Goal: Task Accomplishment & Management: Manage account settings

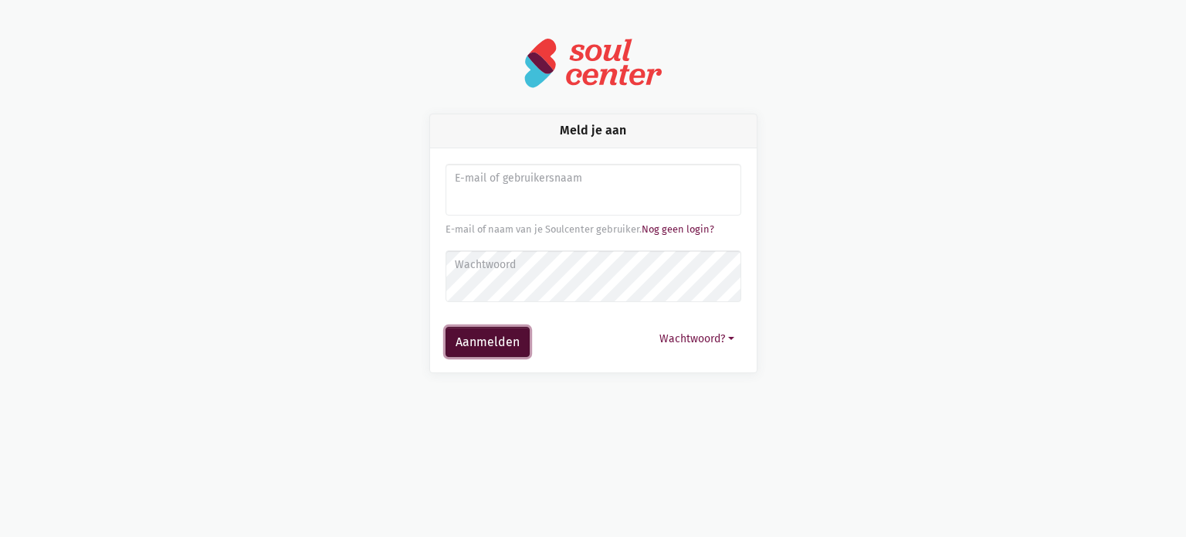
click at [493, 337] on button "Aanmelden" at bounding box center [488, 342] width 84 height 31
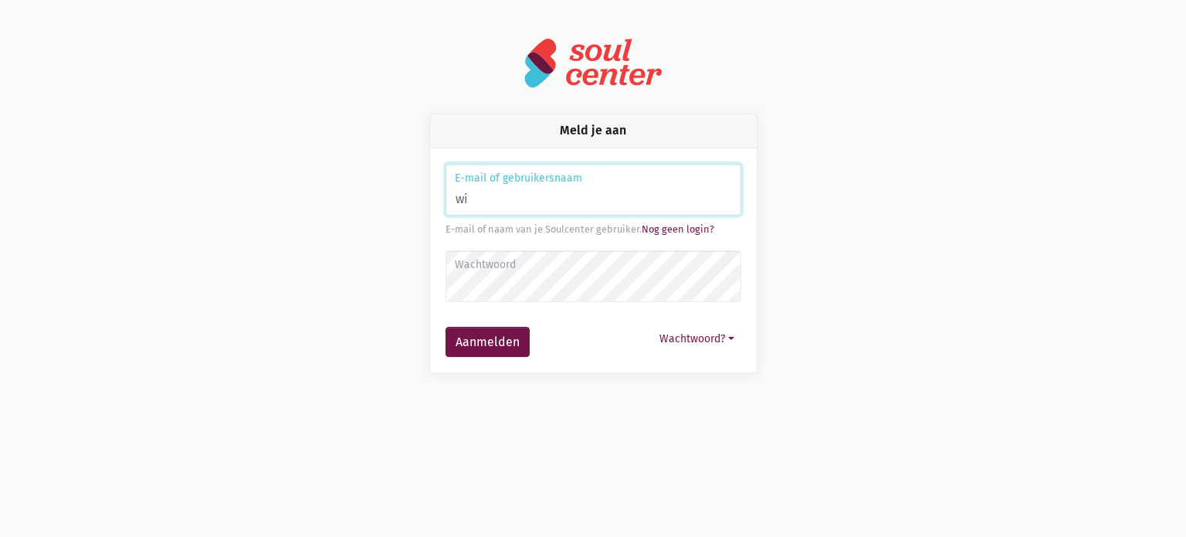
type input "w"
type input "onthaal.site@ocmwrode.be"
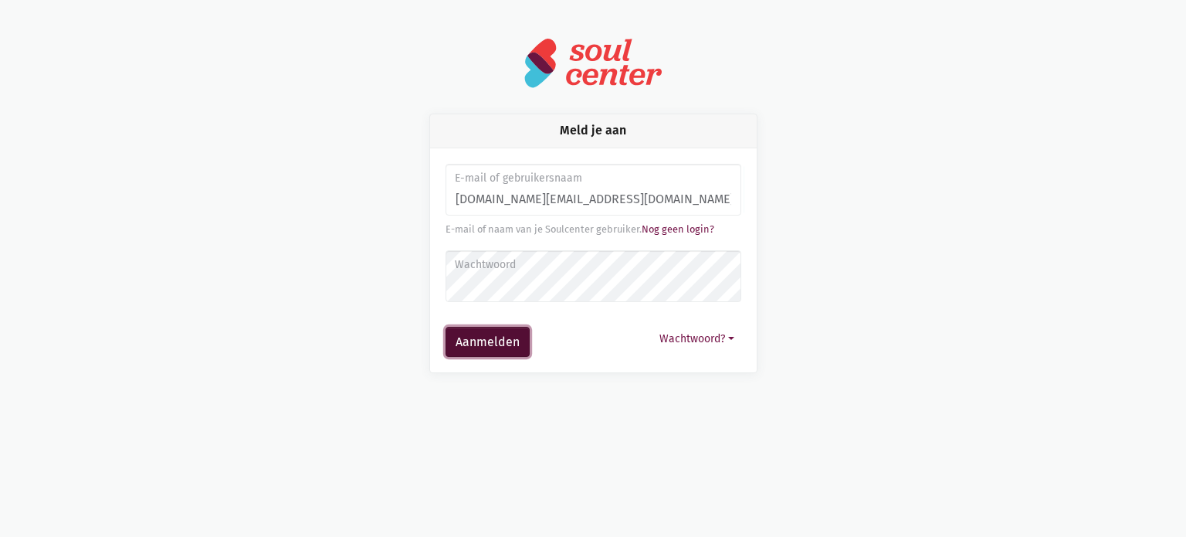
click at [494, 341] on button "Aanmelden" at bounding box center [488, 342] width 84 height 31
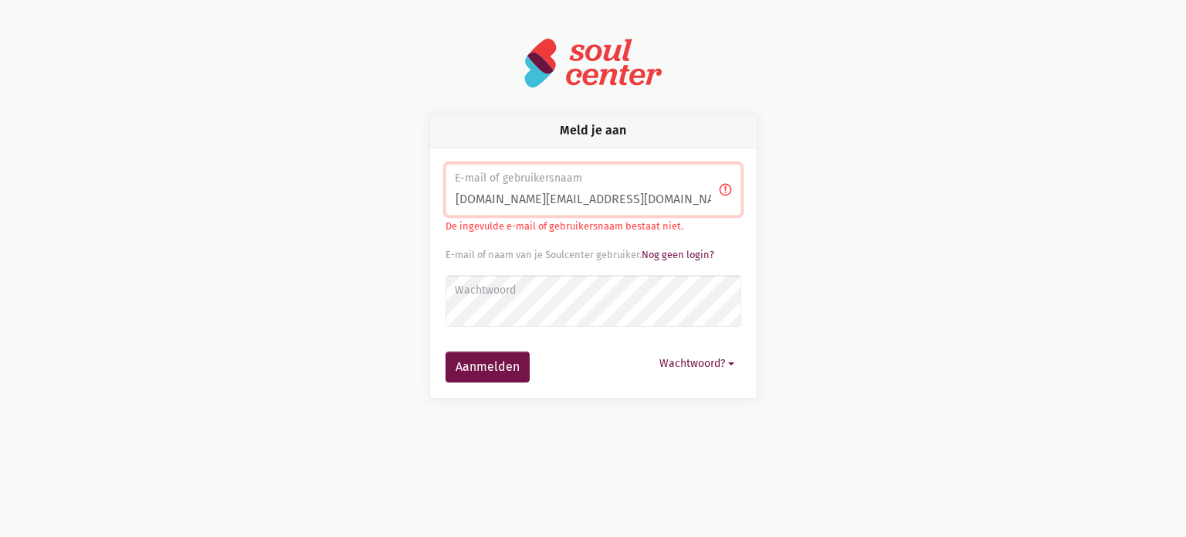
click at [588, 198] on input "onthaal.site@ocmwrode.be" at bounding box center [594, 190] width 296 height 53
drag, startPoint x: 608, startPoint y: 197, endPoint x: 537, endPoint y: 197, distance: 71.8
click at [537, 197] on input "onthaal.site@ocmwrode.be" at bounding box center [594, 190] width 296 height 53
type input "onthaal.site@gmail.com"
click at [484, 368] on button "Aanmelden" at bounding box center [488, 366] width 84 height 31
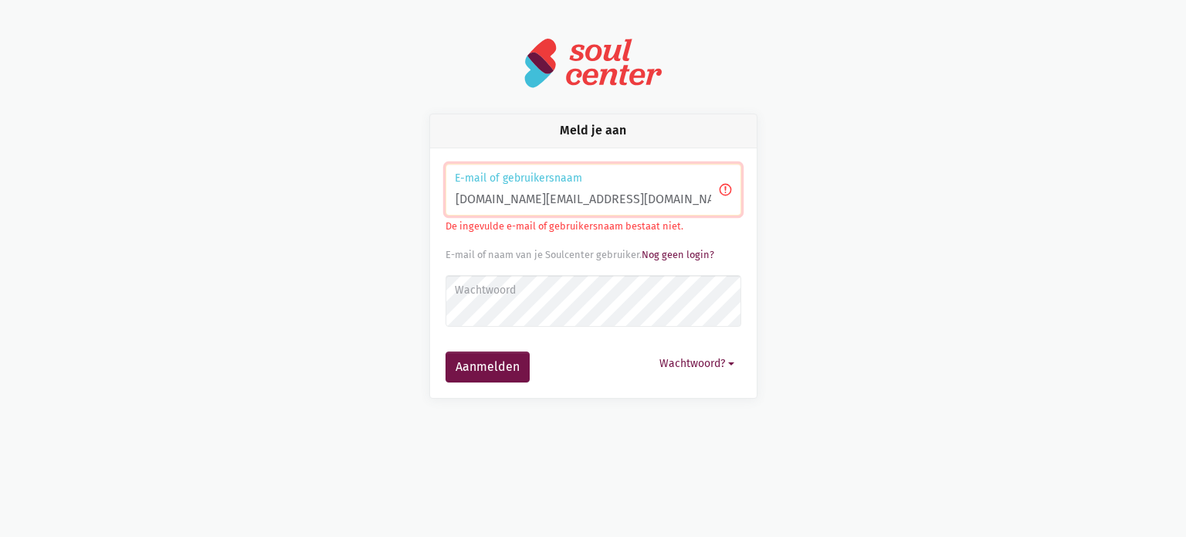
drag, startPoint x: 605, startPoint y: 198, endPoint x: 396, endPoint y: 187, distance: 208.8
click at [396, 187] on div "Meld je aan E-mail of gebruikersnaam onthaal.site@gmail.com De ingevulde e-mail…" at bounding box center [593, 256] width 880 height 285
click at [820, 259] on div "Meld je aan E-mail of gebruikersnaam onthaal.site@gmail.com De ingevulde e-mail…" at bounding box center [593, 256] width 880 height 285
drag, startPoint x: 655, startPoint y: 191, endPoint x: 254, endPoint y: 181, distance: 400.9
click at [254, 181] on div "Meld je aan E-mail of gebruikersnaam onthaal.site@gmail.com De ingevulde e-mail…" at bounding box center [593, 256] width 880 height 285
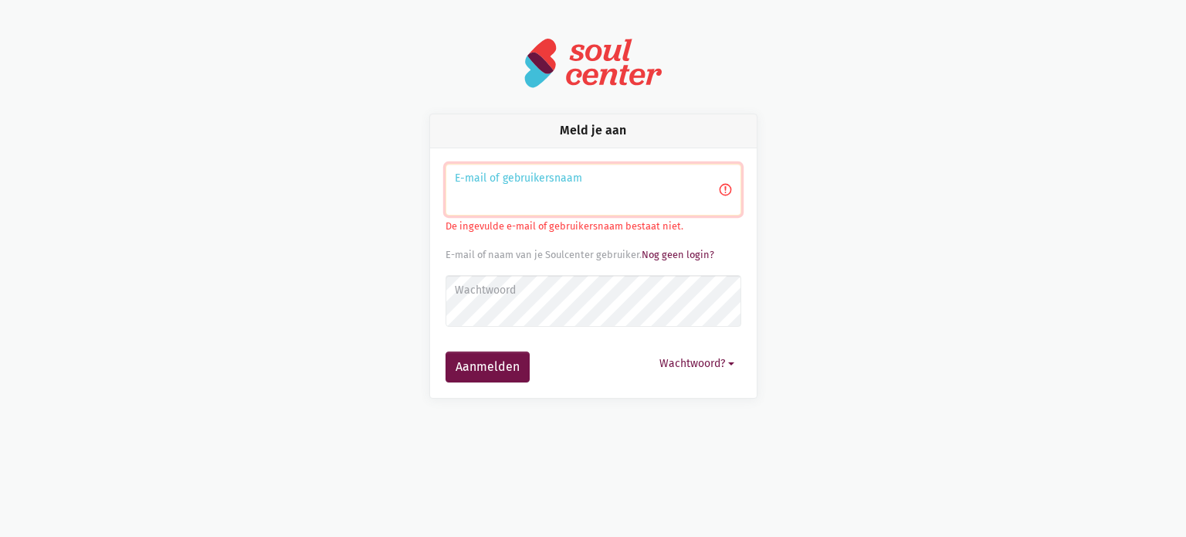
click at [497, 205] on input "Aanmelden" at bounding box center [594, 190] width 296 height 53
type input "wim.deprez@ocmwrode.be"
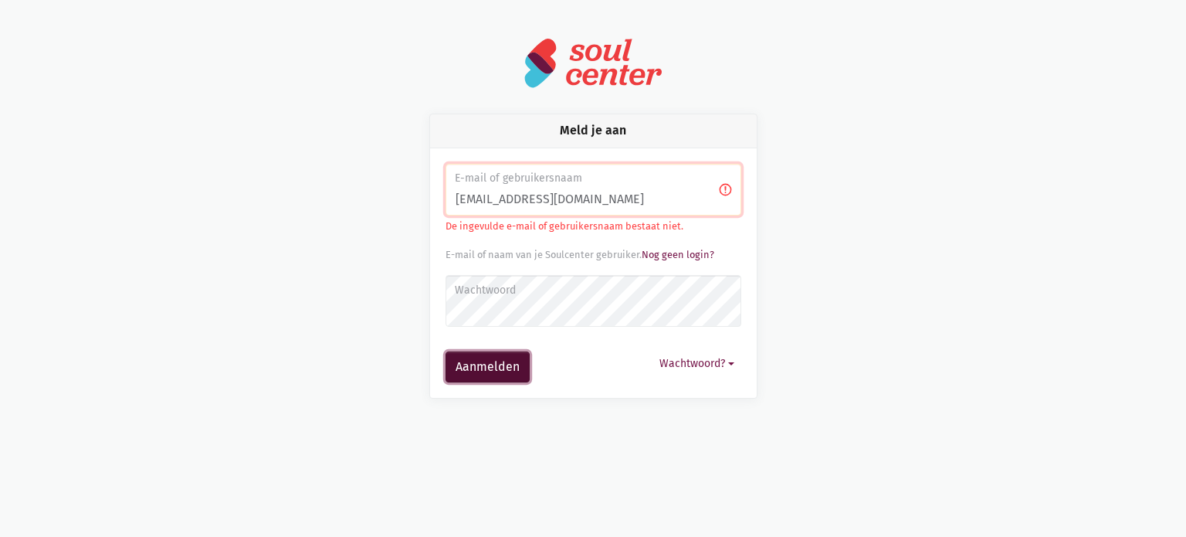
click at [472, 364] on button "Aanmelden" at bounding box center [488, 366] width 84 height 31
click at [679, 258] on link "Nog geen login?" at bounding box center [678, 255] width 73 height 12
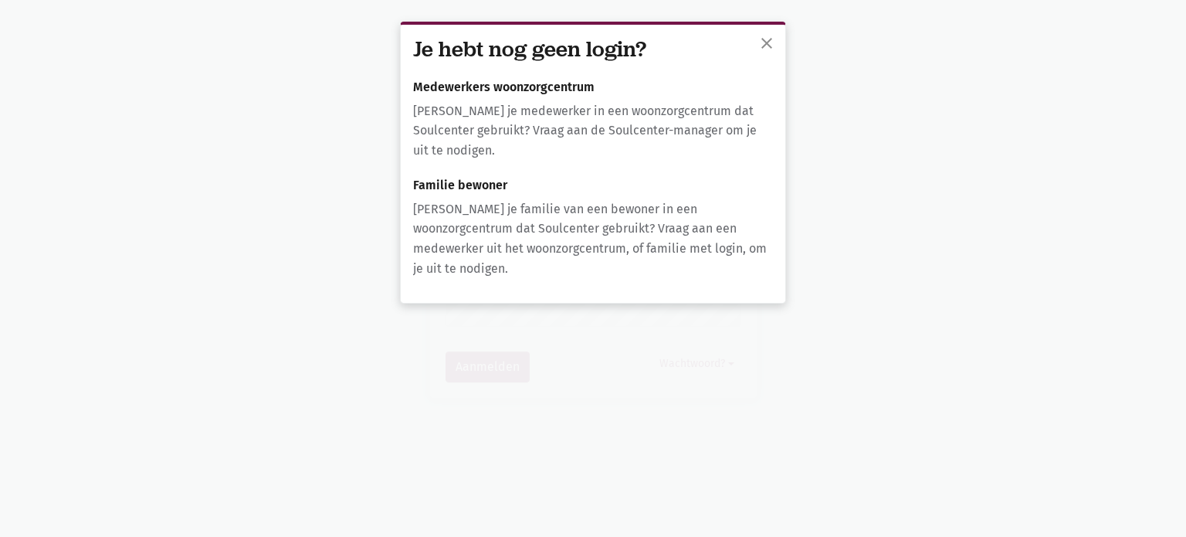
click at [481, 83] on h6 "Medewerkers woonzorgcentrum" at bounding box center [593, 87] width 360 height 14
click at [519, 123] on p "[PERSON_NAME] je medewerker in een woonzorgcentrum dat Soulcenter gebruikt? Vra…" at bounding box center [593, 130] width 360 height 59
click at [768, 43] on span "close" at bounding box center [766, 43] width 19 height 19
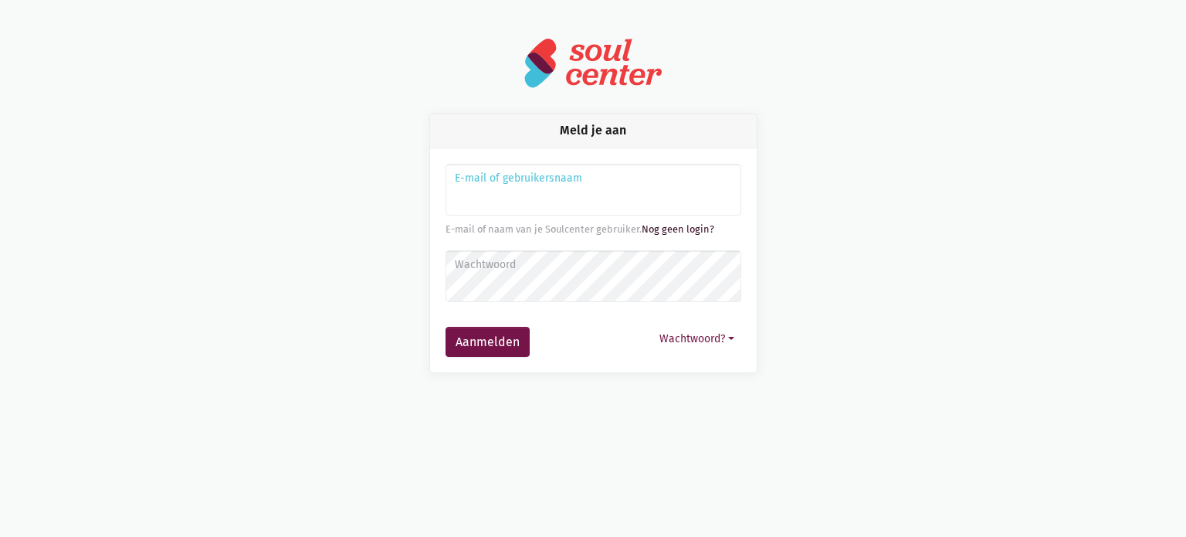
click at [690, 228] on link "Nog geen login?" at bounding box center [678, 229] width 73 height 12
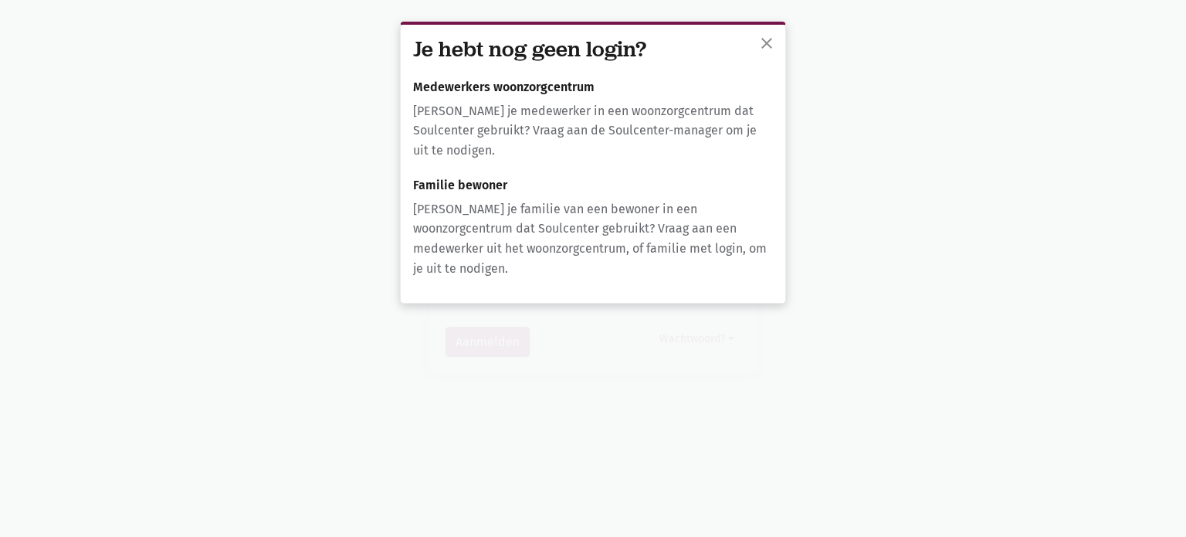
click at [447, 90] on h6 "Medewerkers woonzorgcentrum" at bounding box center [593, 87] width 360 height 14
click at [513, 83] on h6 "Medewerkers woonzorgcentrum" at bounding box center [593, 87] width 360 height 14
drag, startPoint x: 595, startPoint y: 103, endPoint x: 605, endPoint y: 127, distance: 26.7
click at [595, 103] on p "[PERSON_NAME] je medewerker in een woonzorgcentrum dat Soulcenter gebruikt? Vra…" at bounding box center [593, 130] width 360 height 59
click at [602, 134] on p "[PERSON_NAME] je medewerker in een woonzorgcentrum dat Soulcenter gebruikt? Vra…" at bounding box center [593, 130] width 360 height 59
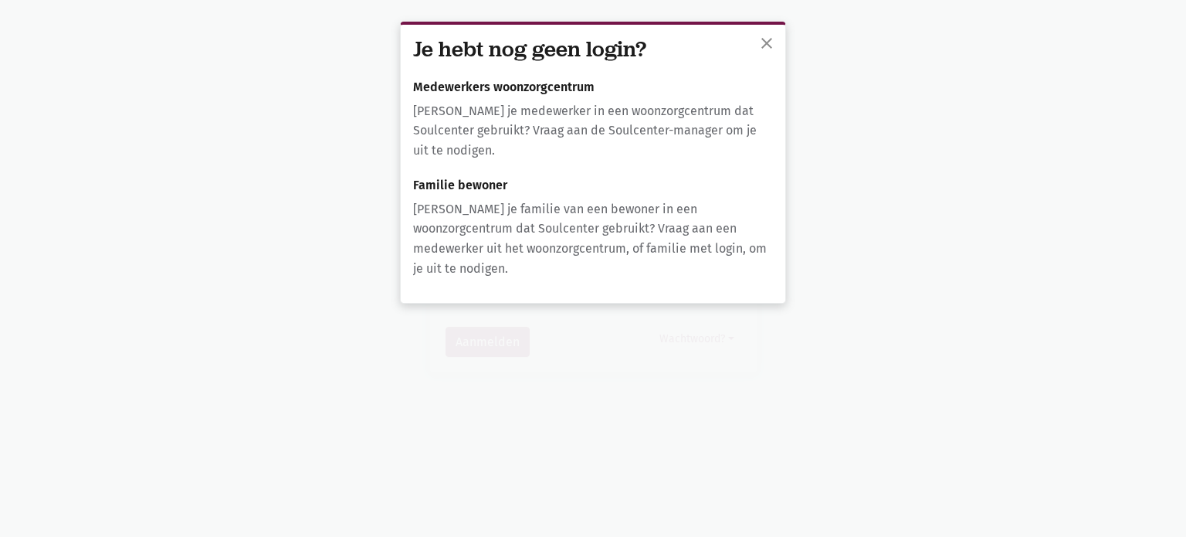
click at [485, 39] on h3 "Je hebt nog geen login?" at bounding box center [593, 49] width 360 height 25
click at [540, 49] on h3 "Je hebt nog geen login?" at bounding box center [593, 49] width 360 height 25
click at [439, 136] on p "[PERSON_NAME] je medewerker in een woonzorgcentrum dat Soulcenter gebruikt? Vra…" at bounding box center [593, 130] width 360 height 59
click at [439, 145] on p "[PERSON_NAME] je medewerker in een woonzorgcentrum dat Soulcenter gebruikt? Vra…" at bounding box center [593, 130] width 360 height 59
click at [454, 93] on h6 "Medewerkers woonzorgcentrum" at bounding box center [593, 87] width 360 height 14
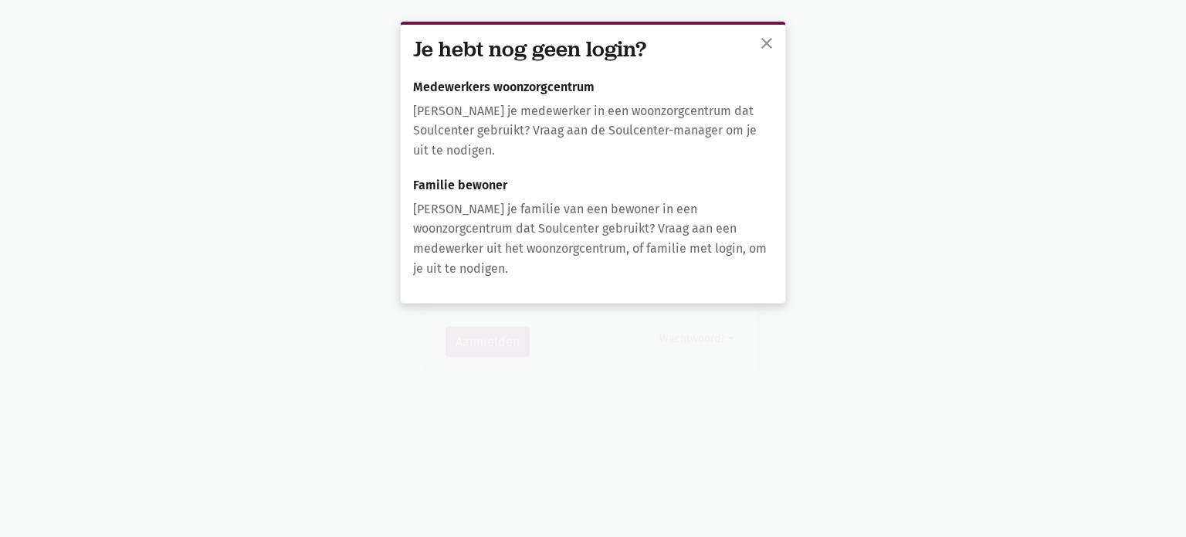
click at [500, 86] on h6 "Medewerkers woonzorgcentrum" at bounding box center [593, 87] width 360 height 14
click at [550, 120] on p "[PERSON_NAME] je medewerker in een woonzorgcentrum dat Soulcenter gebruikt? Vra…" at bounding box center [593, 130] width 360 height 59
click at [516, 90] on h6 "Medewerkers woonzorgcentrum" at bounding box center [593, 87] width 360 height 14
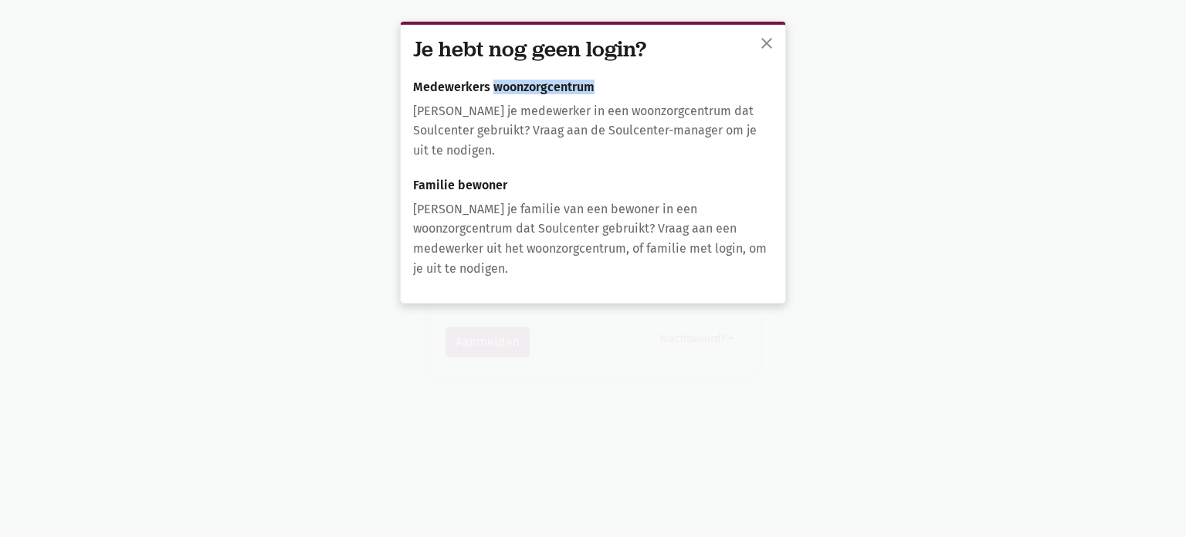
click at [515, 89] on h6 "Medewerkers woonzorgcentrum" at bounding box center [593, 87] width 360 height 14
click at [522, 89] on h6 "Medewerkers woonzorgcentrum" at bounding box center [593, 87] width 360 height 14
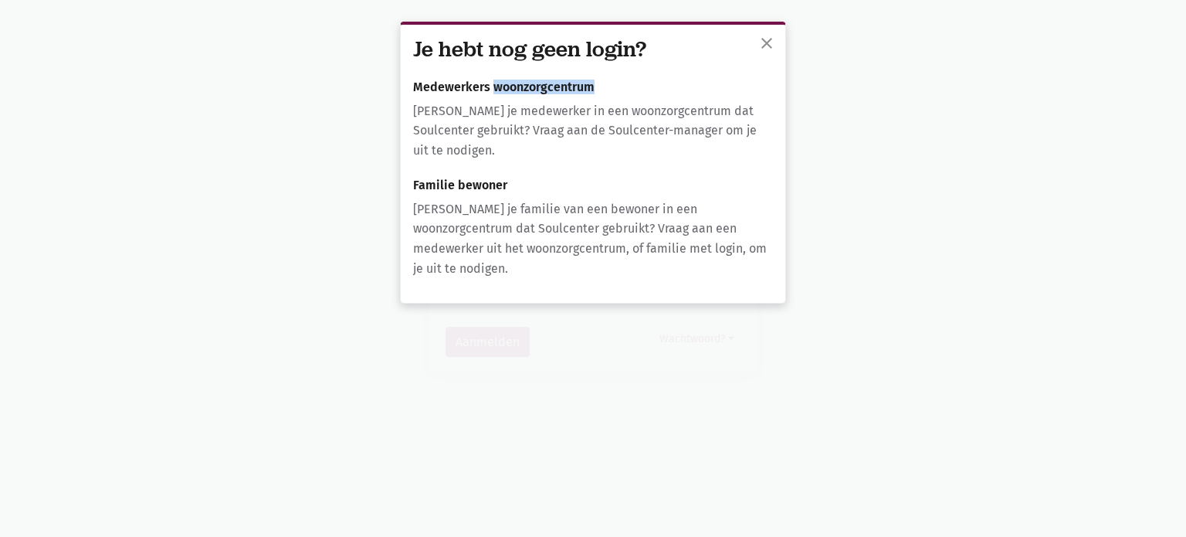
click at [522, 89] on h6 "Medewerkers woonzorgcentrum" at bounding box center [593, 87] width 360 height 14
drag, startPoint x: 522, startPoint y: 89, endPoint x: 546, endPoint y: 89, distance: 23.9
click at [525, 89] on h6 "Medewerkers woonzorgcentrum" at bounding box center [593, 87] width 360 height 14
click at [769, 42] on span "close" at bounding box center [766, 43] width 19 height 19
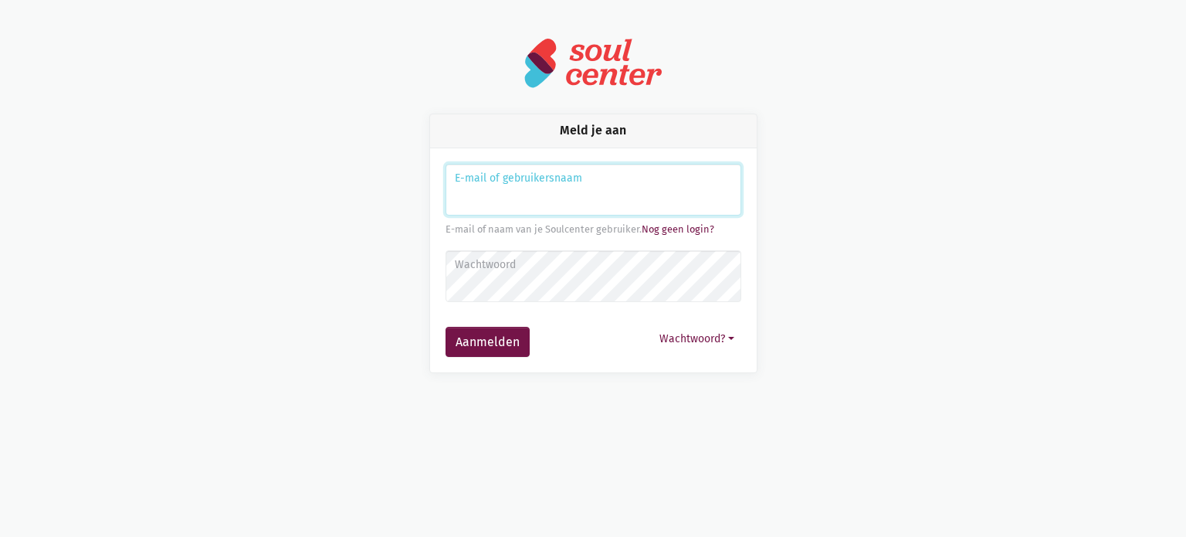
click at [511, 192] on input "Aanmelden" at bounding box center [594, 190] width 296 height 53
type input "wim.deprez@ocmwrode.be"
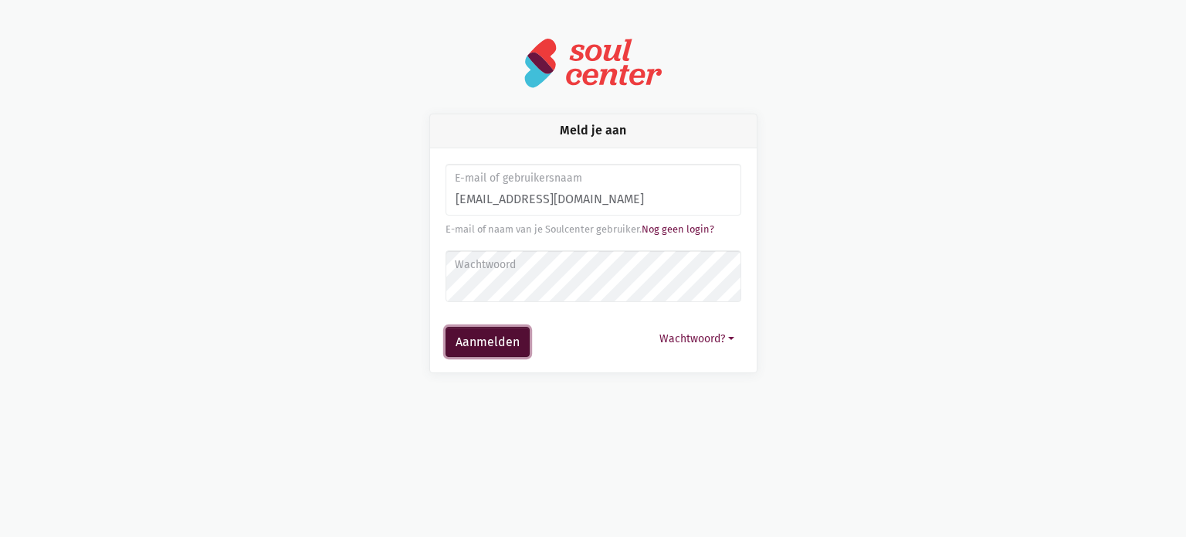
click at [479, 342] on button "Aanmelden" at bounding box center [488, 342] width 84 height 31
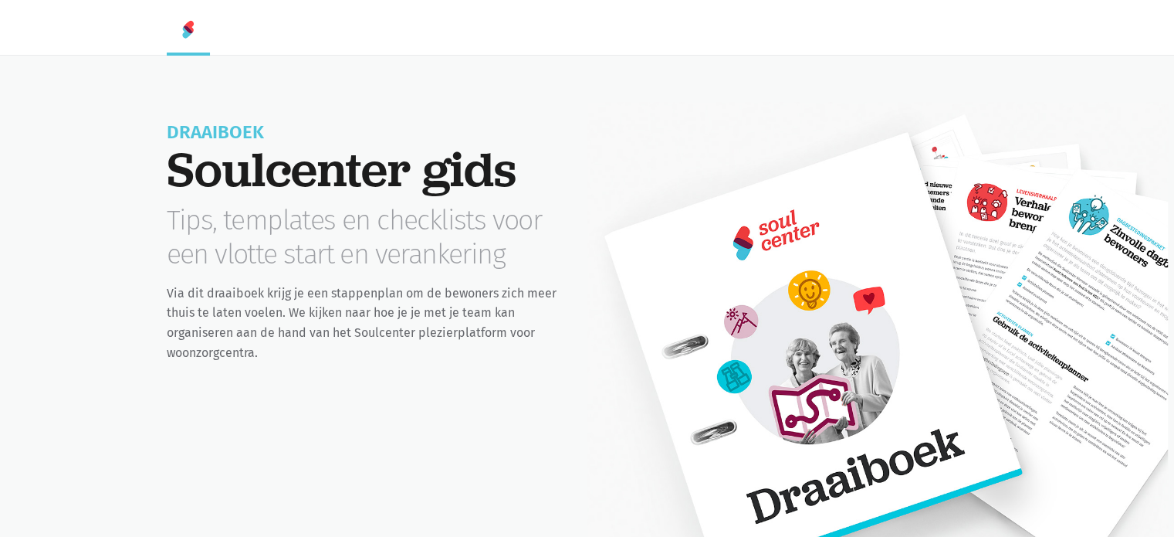
click at [185, 29] on img at bounding box center [188, 29] width 19 height 19
click at [181, 24] on img at bounding box center [188, 29] width 19 height 19
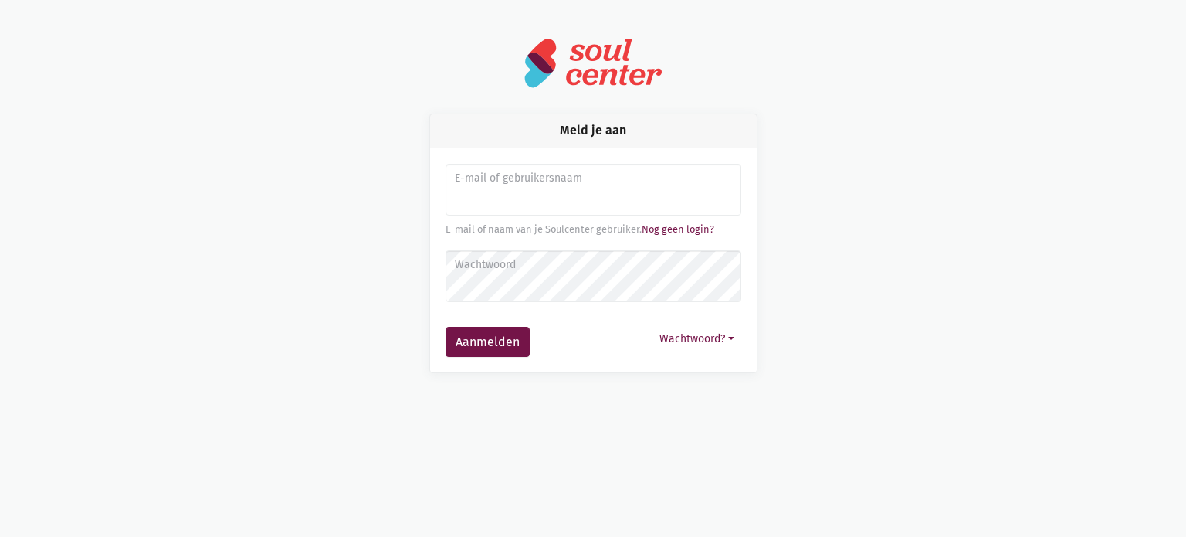
click at [542, 63] on img at bounding box center [593, 63] width 139 height 52
click at [605, 61] on img at bounding box center [593, 63] width 139 height 52
click at [679, 226] on link "Nog geen login?" at bounding box center [678, 229] width 73 height 12
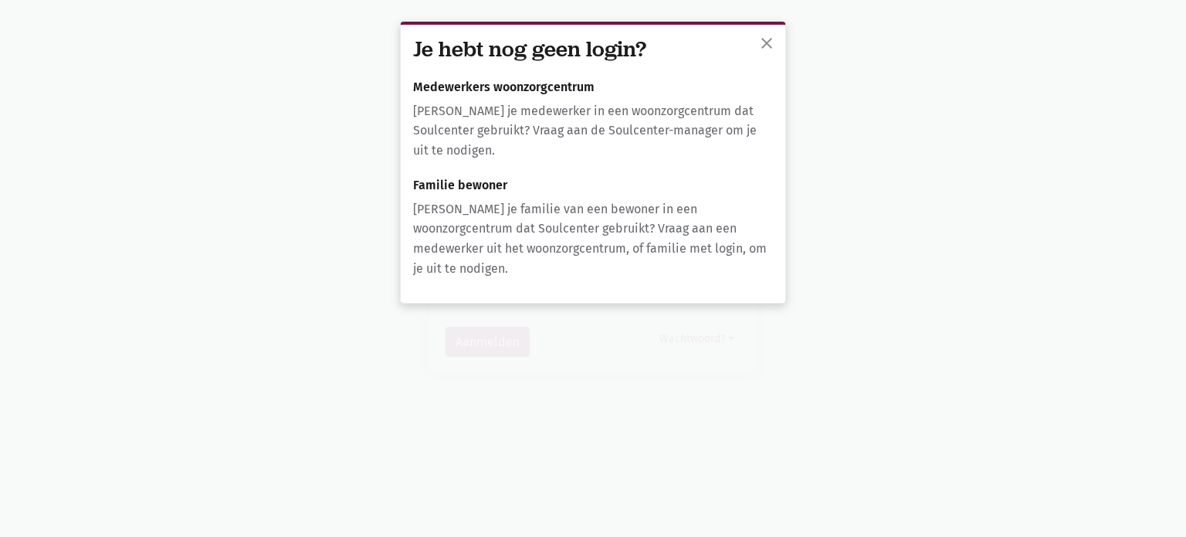
click at [446, 175] on div "Je hebt nog geen login? Medewerkers woonzorgcentrum [PERSON_NAME] je medewerker…" at bounding box center [593, 164] width 385 height 278
click at [483, 265] on div "Je hebt nog geen login? Medewerkers woonzorgcentrum [PERSON_NAME] je medewerker…" at bounding box center [593, 164] width 385 height 278
click at [652, 235] on p "[PERSON_NAME] je familie van een bewoner in een woonzorgcentrum dat Soulcenter …" at bounding box center [593, 238] width 360 height 79
click at [703, 222] on p "[PERSON_NAME] je familie van een bewoner in een woonzorgcentrum dat Soulcenter …" at bounding box center [593, 238] width 360 height 79
click at [602, 242] on p "[PERSON_NAME] je familie van een bewoner in een woonzorgcentrum dat Soulcenter …" at bounding box center [593, 238] width 360 height 79
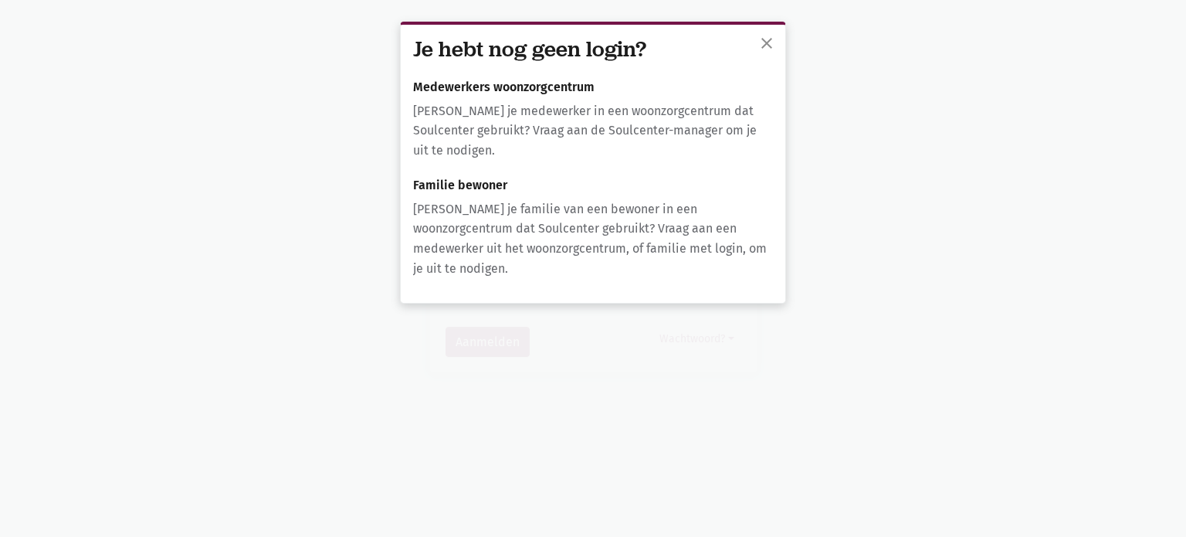
click at [561, 237] on p "[PERSON_NAME] je familie van een bewoner in een woonzorgcentrum dat Soulcenter …" at bounding box center [593, 238] width 360 height 79
click at [479, 114] on p "[PERSON_NAME] je medewerker in een woonzorgcentrum dat Soulcenter gebruikt? Vra…" at bounding box center [593, 130] width 360 height 59
click at [438, 105] on p "[PERSON_NAME] je medewerker in een woonzorgcentrum dat Soulcenter gebruikt? Vra…" at bounding box center [593, 130] width 360 height 59
click at [448, 99] on div "Je hebt nog geen login? Medewerkers woonzorgcentrum [PERSON_NAME] je medewerker…" at bounding box center [593, 164] width 385 height 278
click at [449, 95] on div "Je hebt nog geen login? Medewerkers woonzorgcentrum [PERSON_NAME] je medewerker…" at bounding box center [593, 164] width 385 height 278
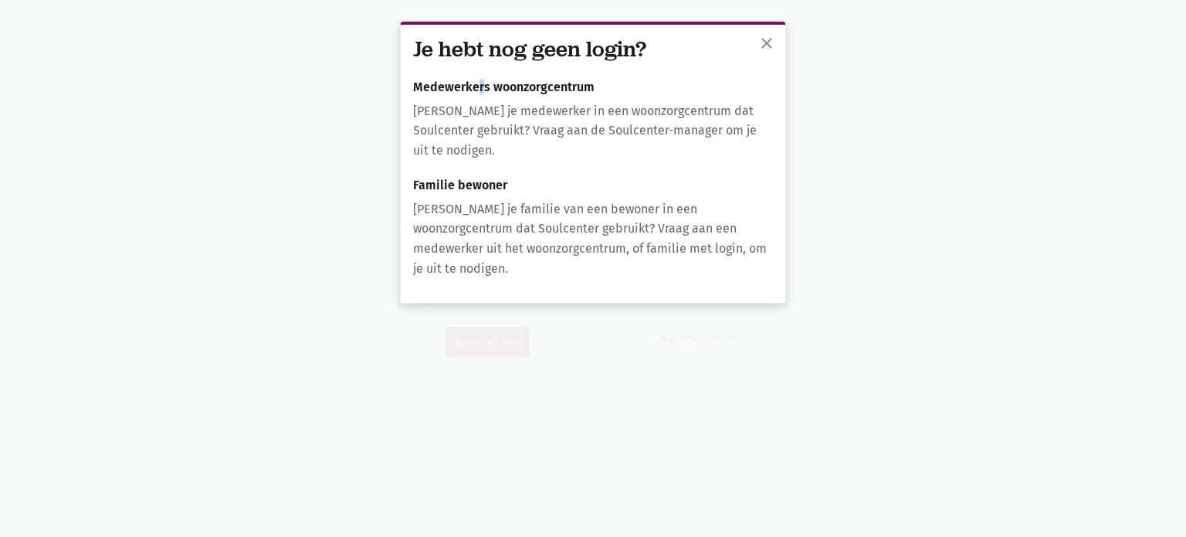
click at [481, 83] on h6 "Medewerkers woonzorgcentrum" at bounding box center [593, 87] width 360 height 14
drag, startPoint x: 497, startPoint y: 86, endPoint x: 547, endPoint y: 82, distance: 50.3
click at [517, 85] on h6 "Medewerkers woonzorgcentrum" at bounding box center [593, 87] width 360 height 14
click at [554, 80] on h6 "Medewerkers woonzorgcentrum" at bounding box center [593, 87] width 360 height 14
click at [596, 49] on h3 "Je hebt nog geen login?" at bounding box center [593, 49] width 360 height 25
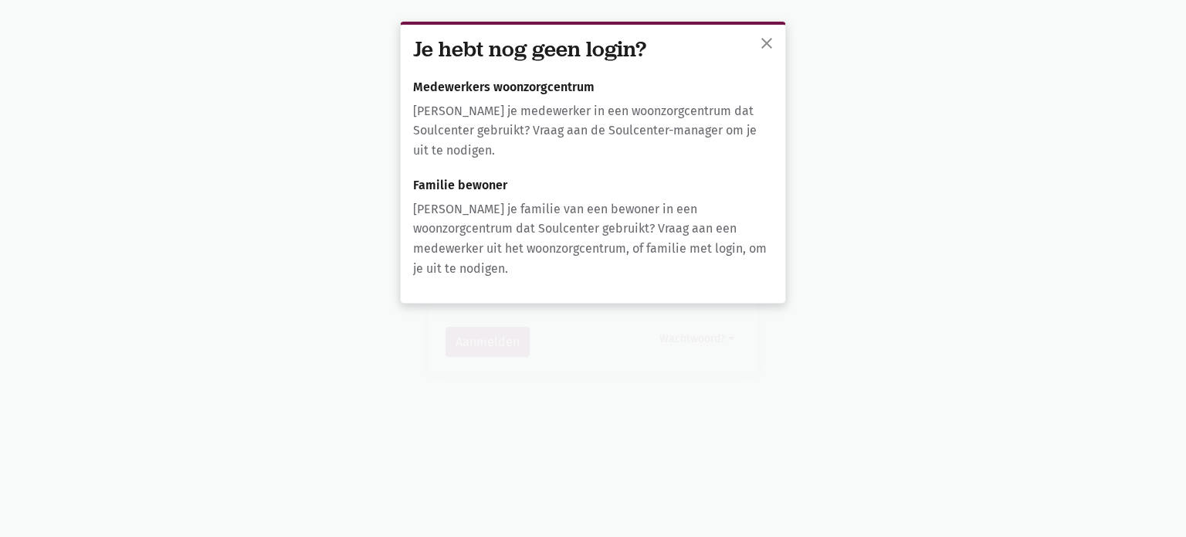
click at [649, 86] on h6 "Medewerkers woonzorgcentrum" at bounding box center [593, 87] width 360 height 14
